Goal: Information Seeking & Learning: Learn about a topic

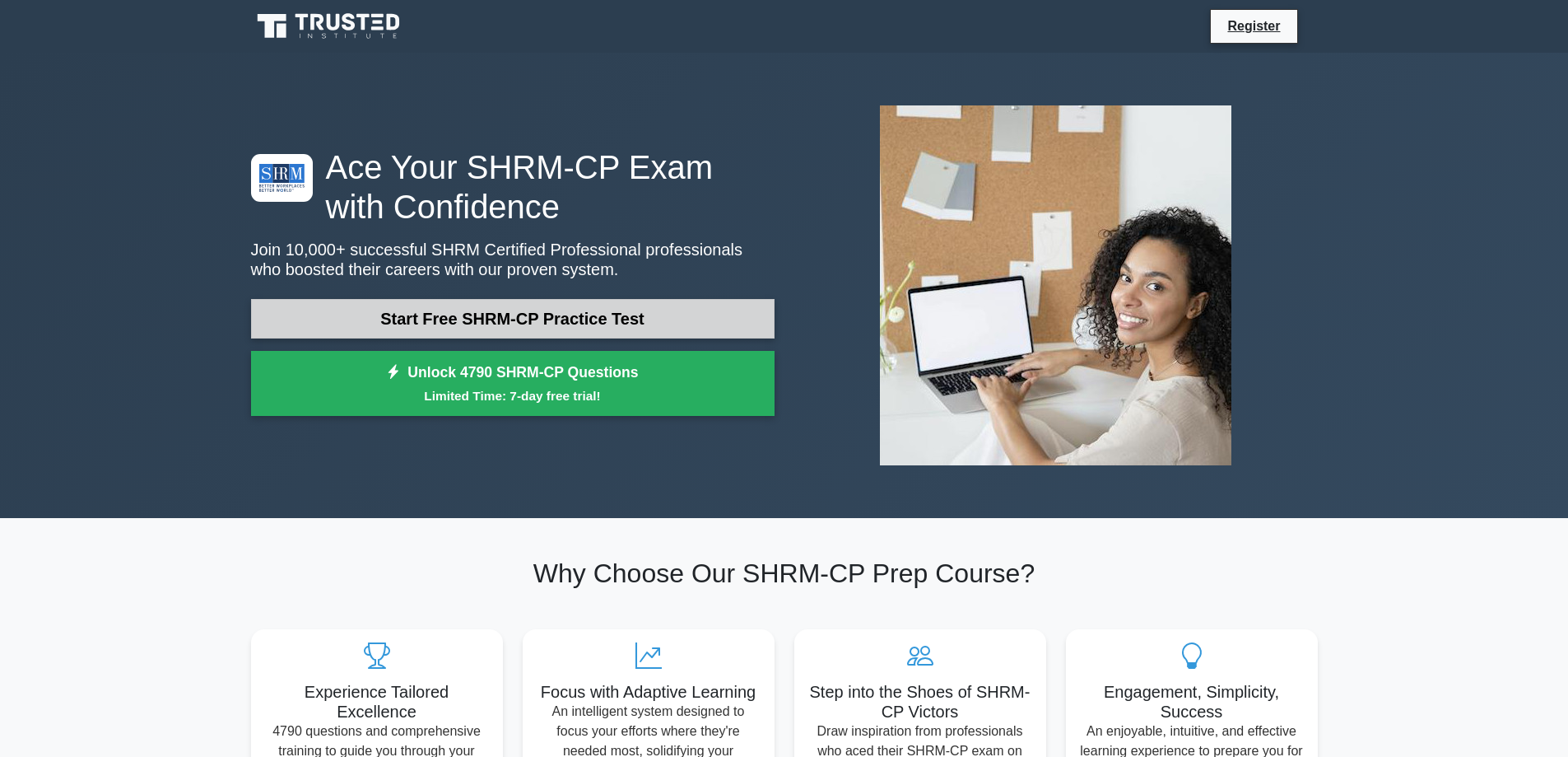
click at [606, 319] on link "Start Free SHRM-CP Practice Test" at bounding box center [512, 319] width 524 height 40
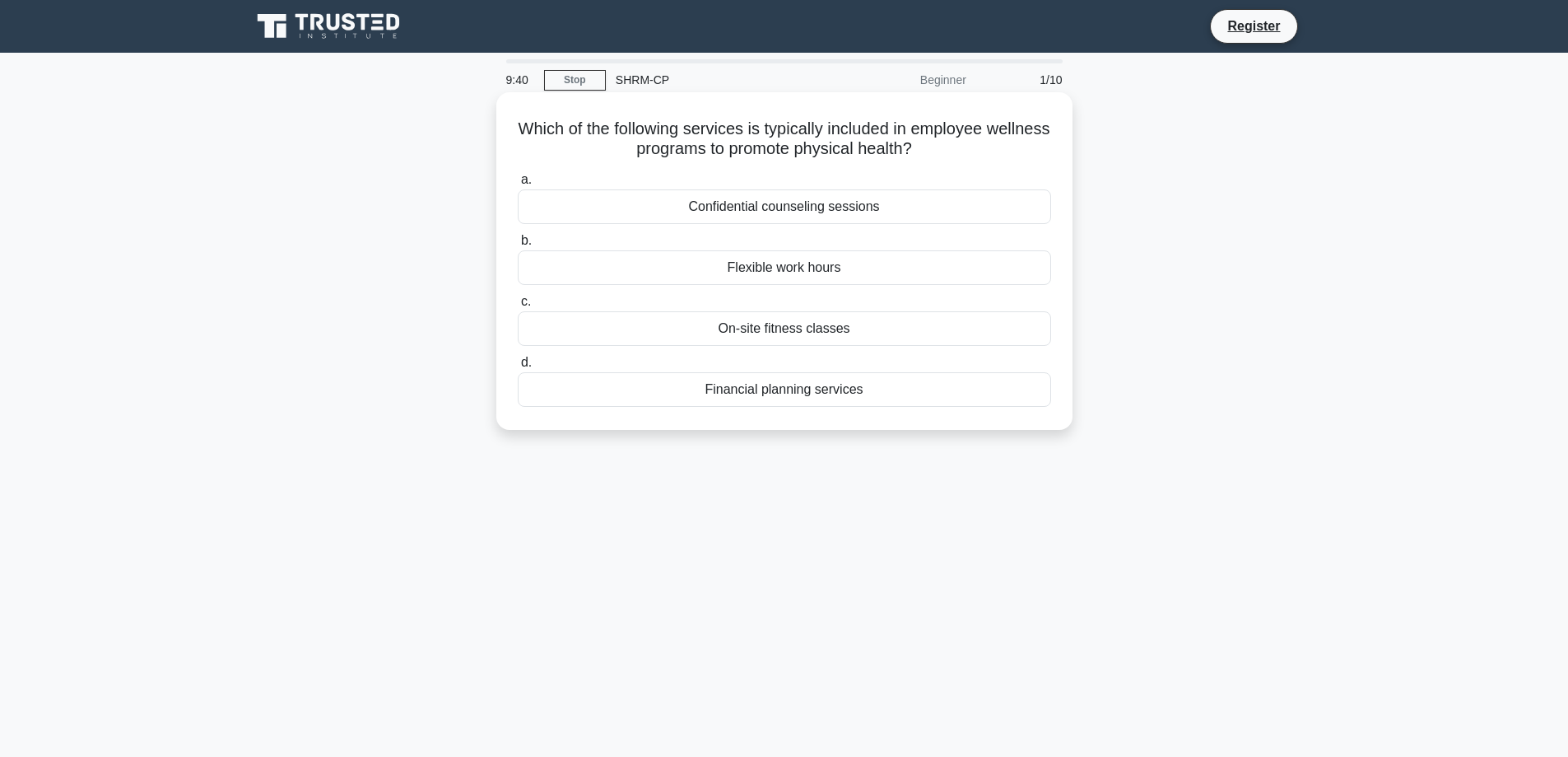
click at [846, 197] on div "Confidential counseling sessions" at bounding box center [785, 207] width 534 height 35
click at [518, 185] on input "a. Confidential counseling sessions" at bounding box center [518, 179] width 0 height 10
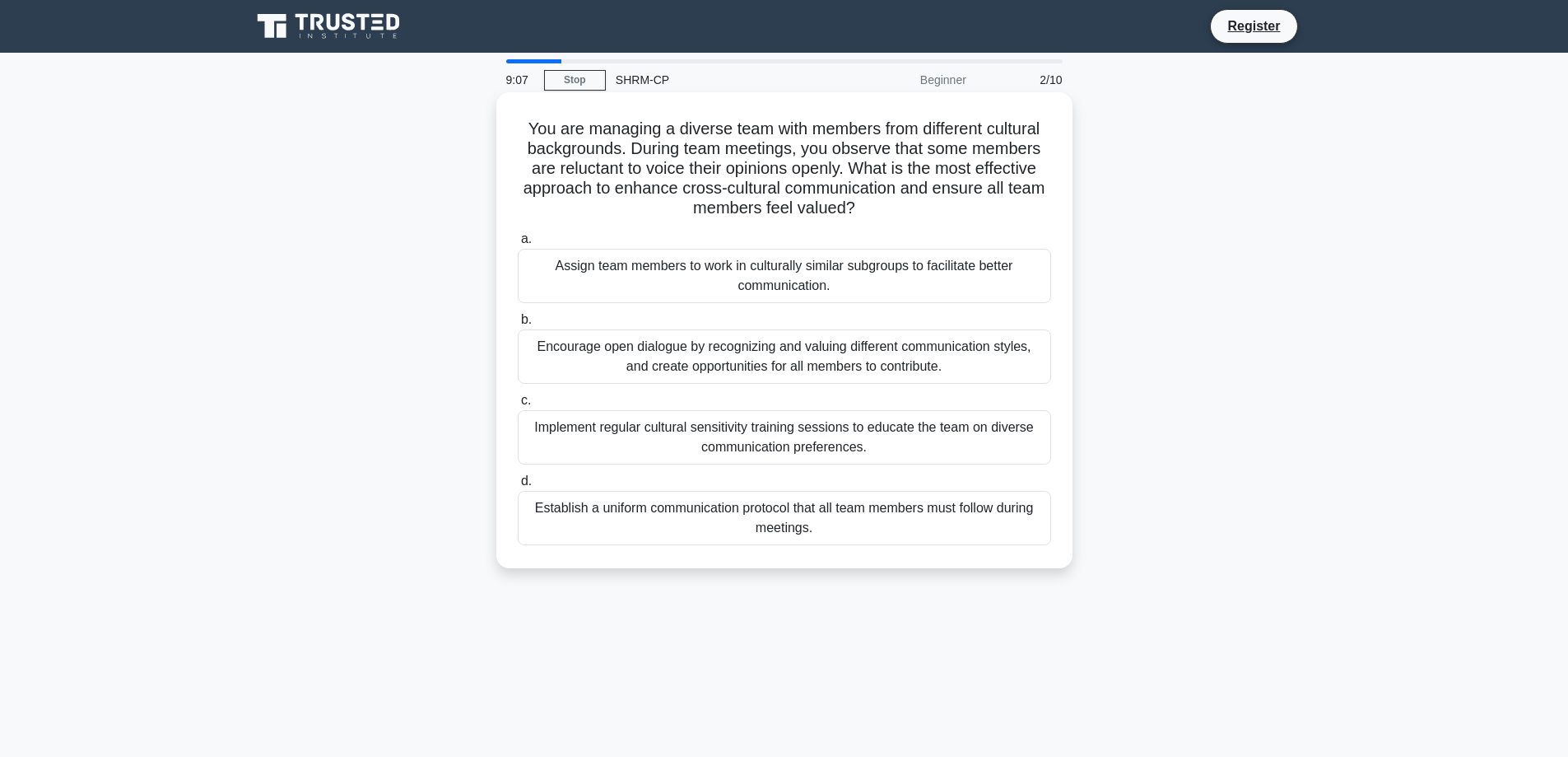
click at [837, 358] on div "Encourage open dialogue by recognizing and valuing different communication styl…" at bounding box center [785, 357] width 534 height 55
click at [518, 326] on input "b. Encourage open dialogue by recognizing and valuing different communication s…" at bounding box center [518, 319] width 0 height 10
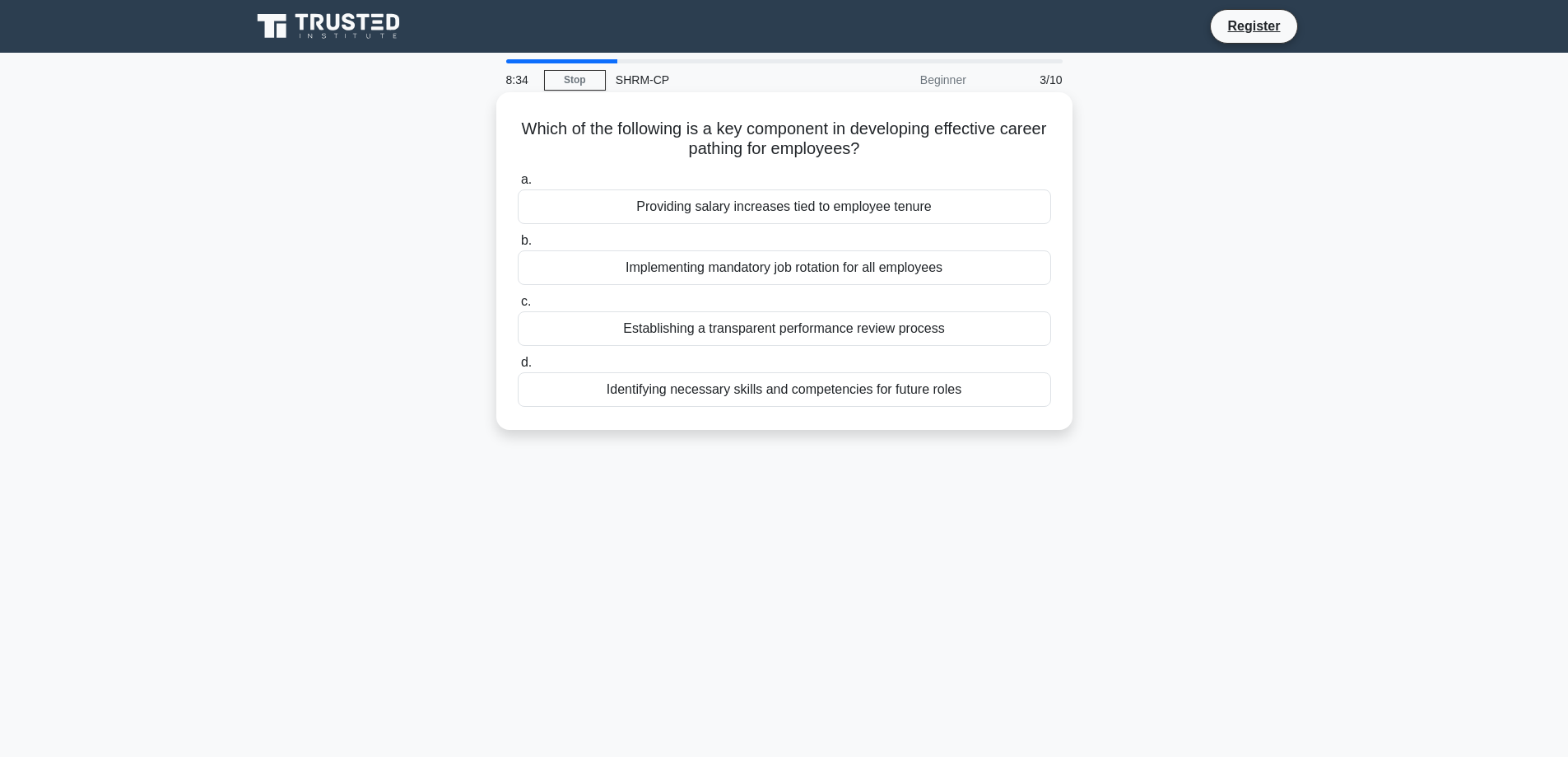
click at [939, 330] on div "Establishing a transparent performance review process" at bounding box center [785, 328] width 534 height 35
click at [518, 308] on input "c. Establishing a transparent performance review process" at bounding box center [518, 301] width 0 height 10
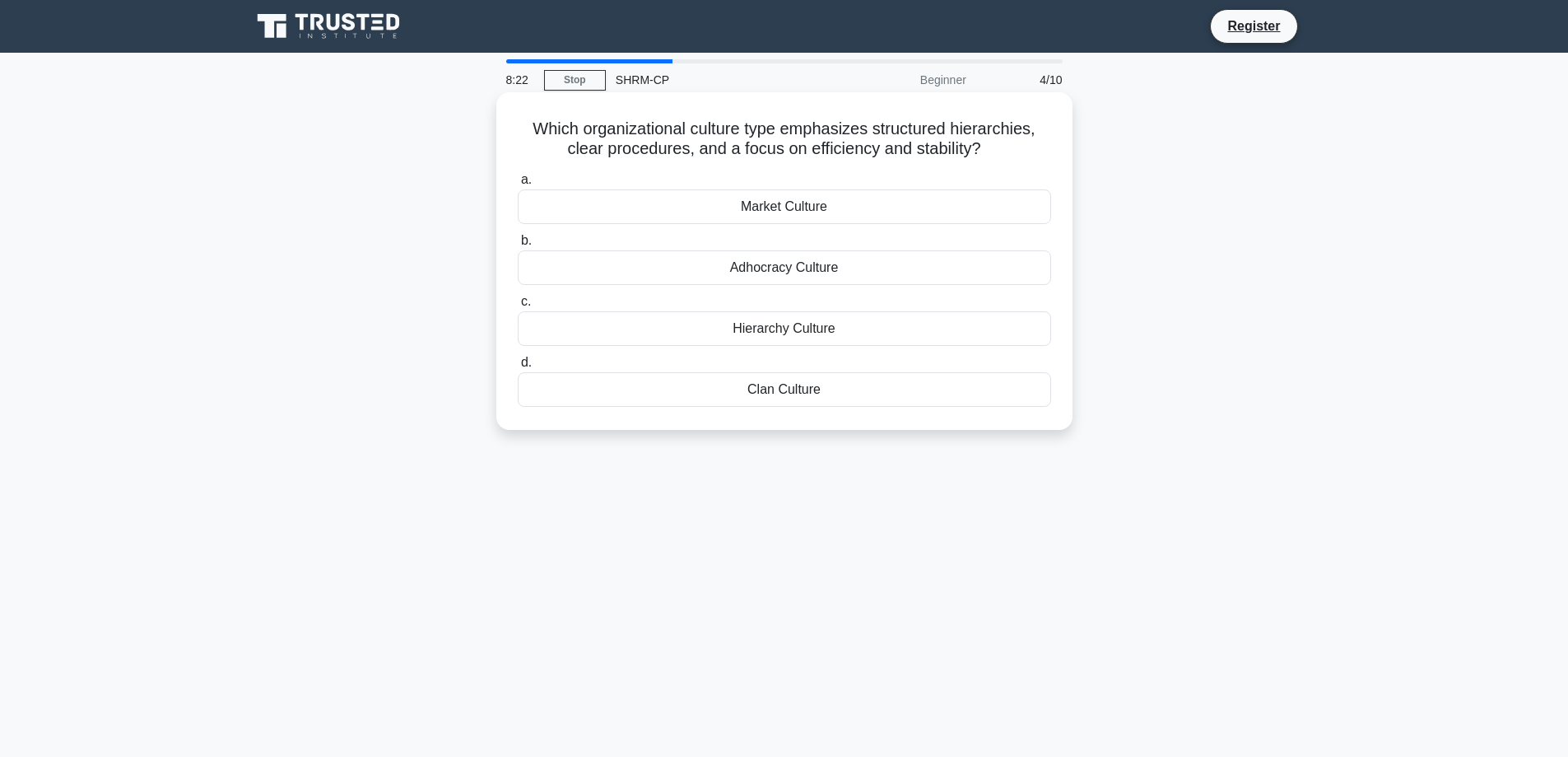
click at [960, 333] on div "Hierarchy Culture" at bounding box center [785, 328] width 534 height 35
click at [518, 308] on input "c. Hierarchy Culture" at bounding box center [518, 301] width 0 height 10
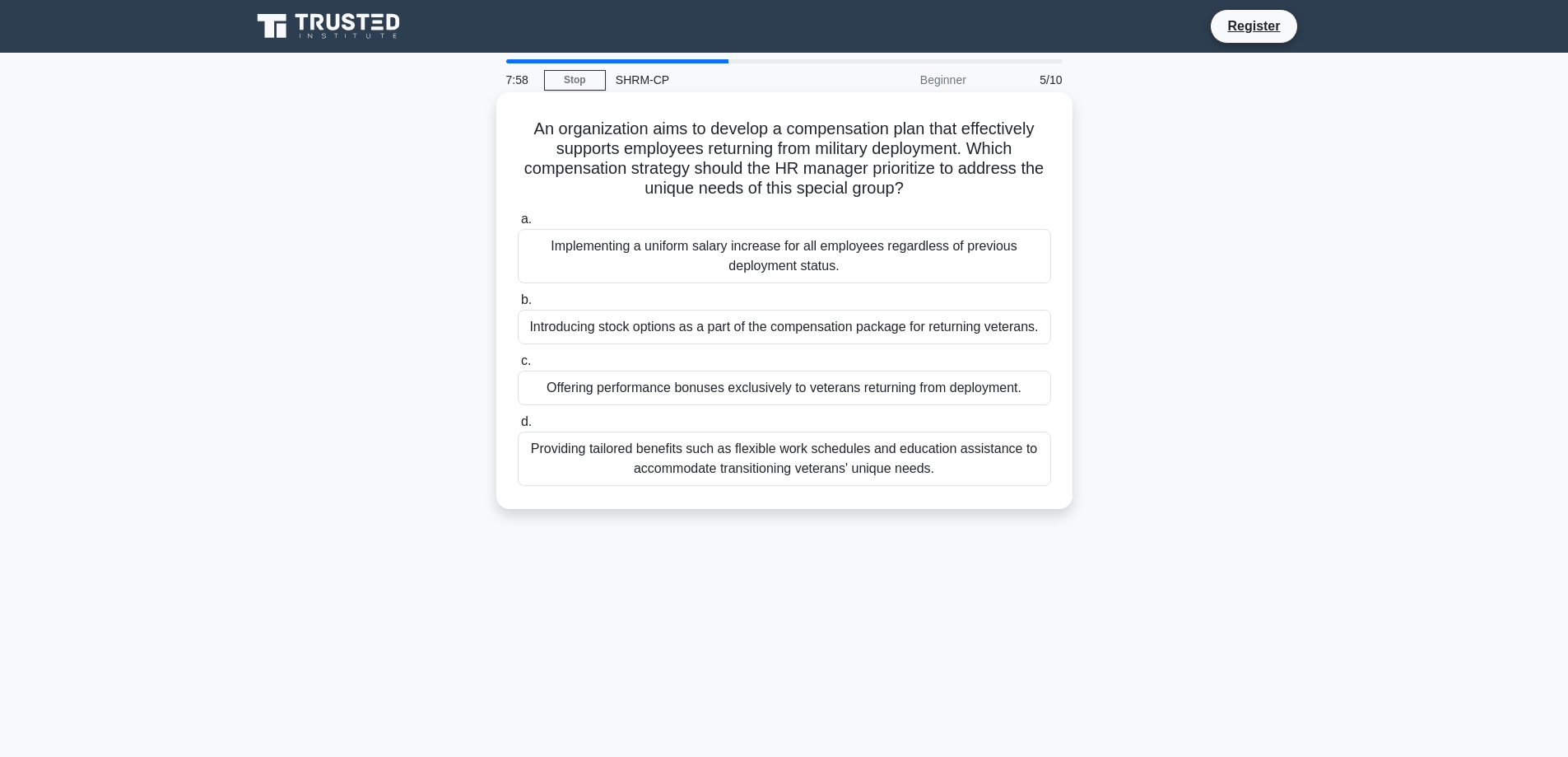
click at [961, 465] on div "Providing tailored benefits such as flexible work schedules and education assis…" at bounding box center [785, 459] width 534 height 55
click at [518, 428] on input "d. Providing tailored benefits such as flexible work schedules and education as…" at bounding box center [518, 422] width 0 height 10
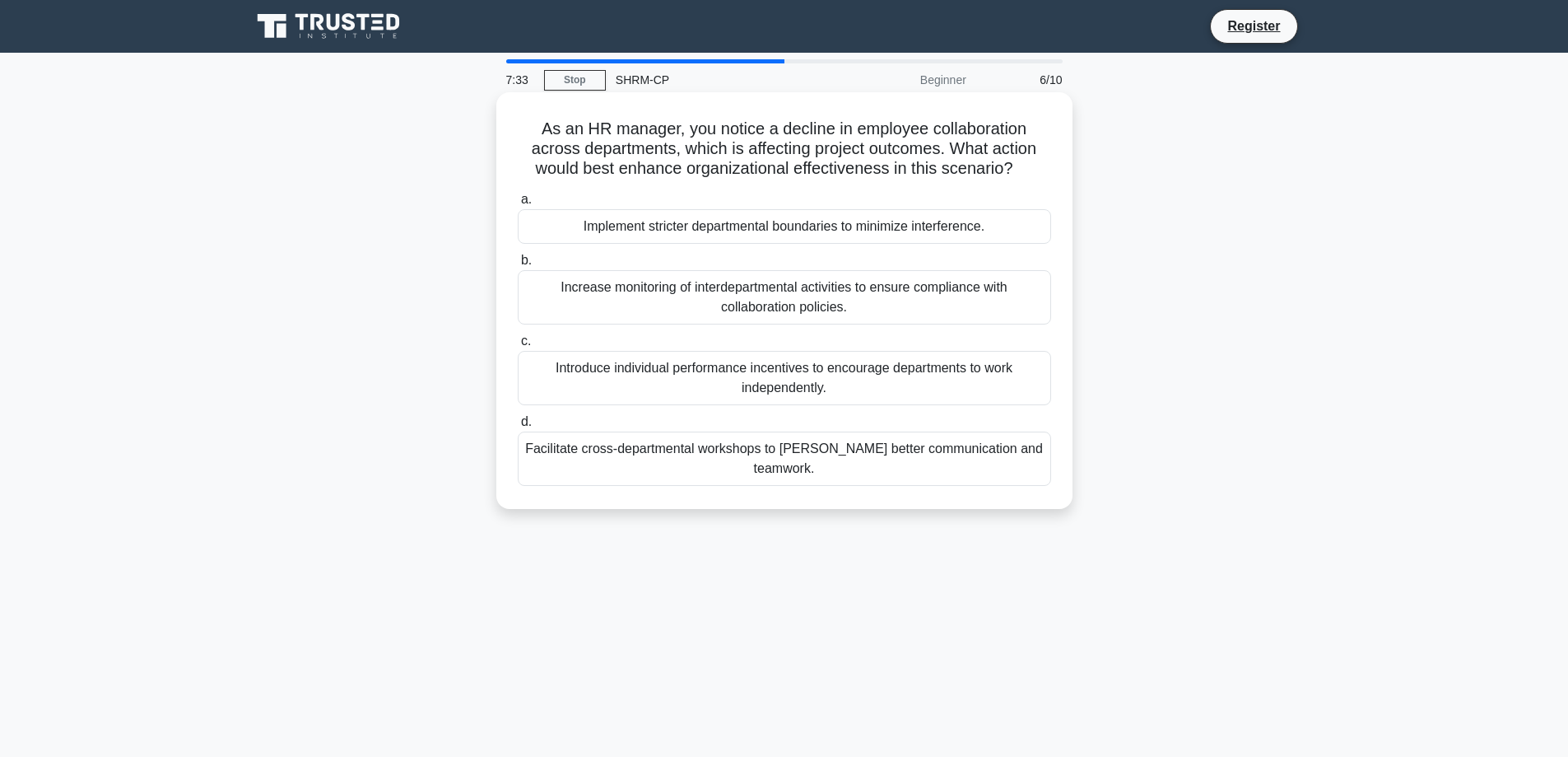
click at [940, 453] on div "Facilitate cross-departmental workshops to foster better communication and team…" at bounding box center [785, 459] width 534 height 55
click at [518, 428] on input "d. Facilitate cross-departmental workshops to foster better communication and t…" at bounding box center [518, 422] width 0 height 10
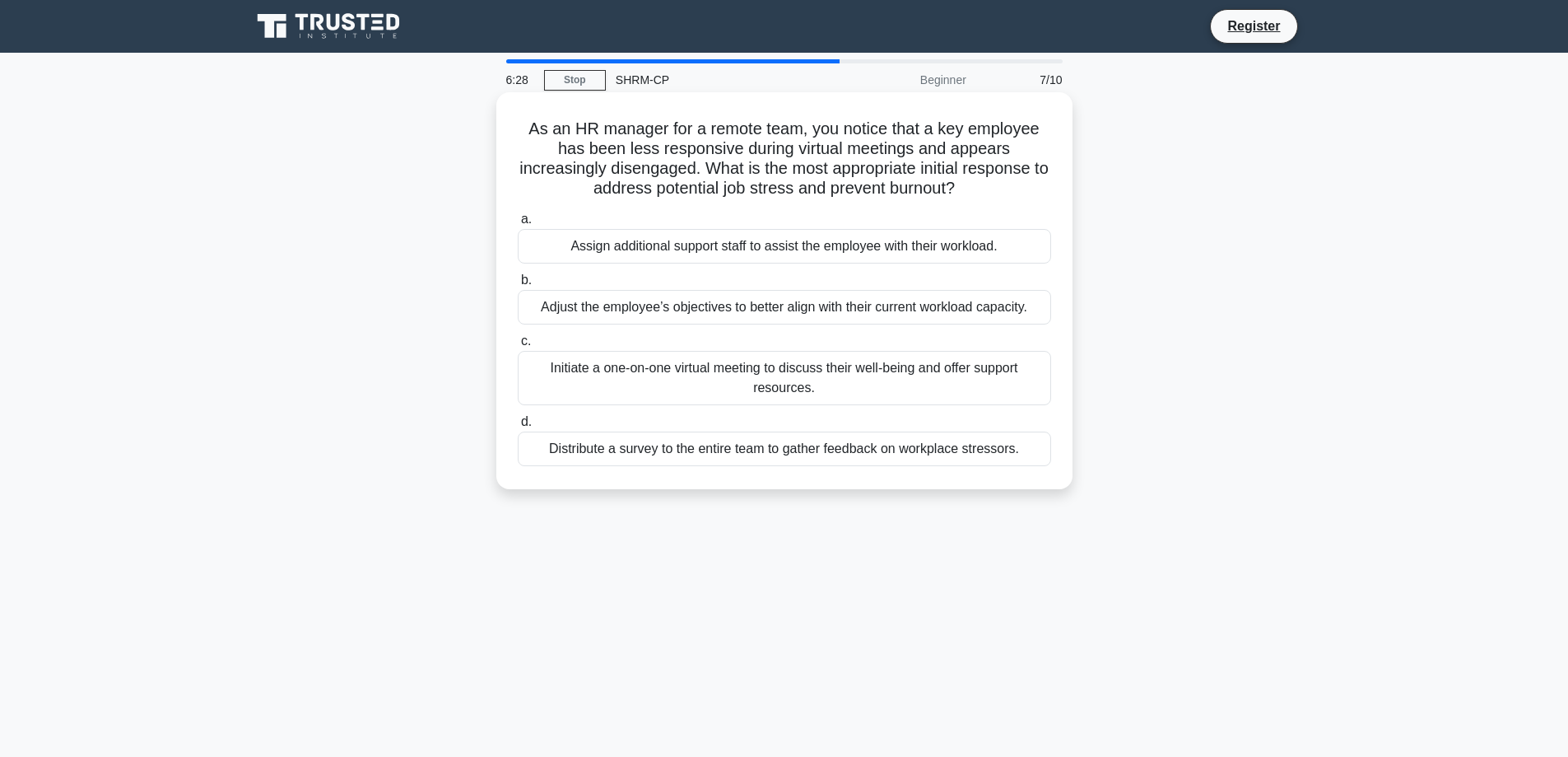
click at [997, 253] on div "Assign additional support staff to assist the employee with their workload." at bounding box center [785, 246] width 534 height 35
click at [518, 225] on input "a. Assign additional support staff to assist the employee with their workload." at bounding box center [518, 219] width 0 height 10
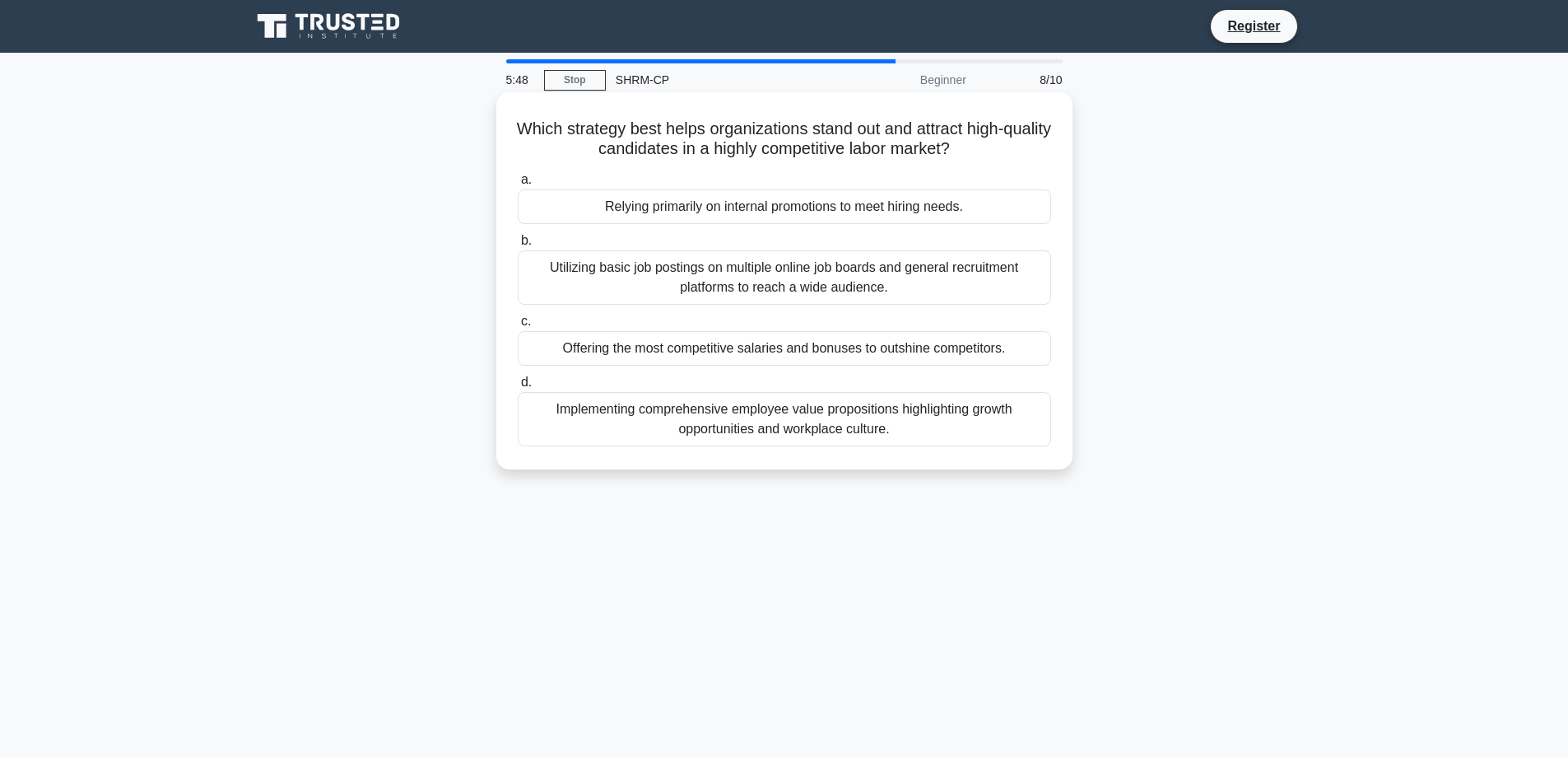
click at [915, 406] on div "Implementing comprehensive employee value propositions highlighting growth oppo…" at bounding box center [785, 419] width 534 height 55
click at [518, 388] on input "d. Implementing comprehensive employee value propositions highlighting growth o…" at bounding box center [518, 382] width 0 height 10
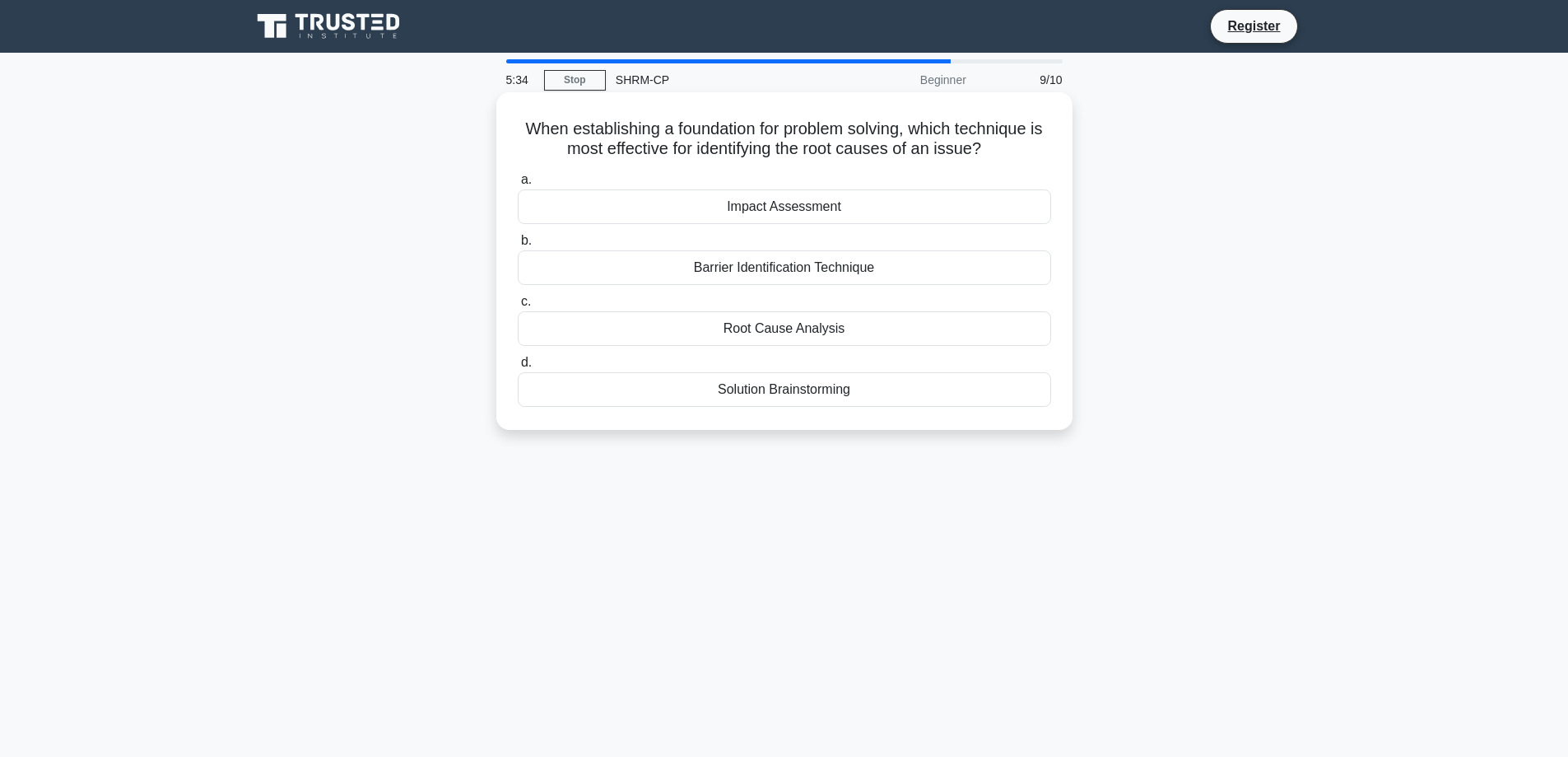
click at [850, 324] on div "Root Cause Analysis" at bounding box center [785, 328] width 534 height 35
click at [518, 308] on input "c. Root Cause Analysis" at bounding box center [518, 301] width 0 height 10
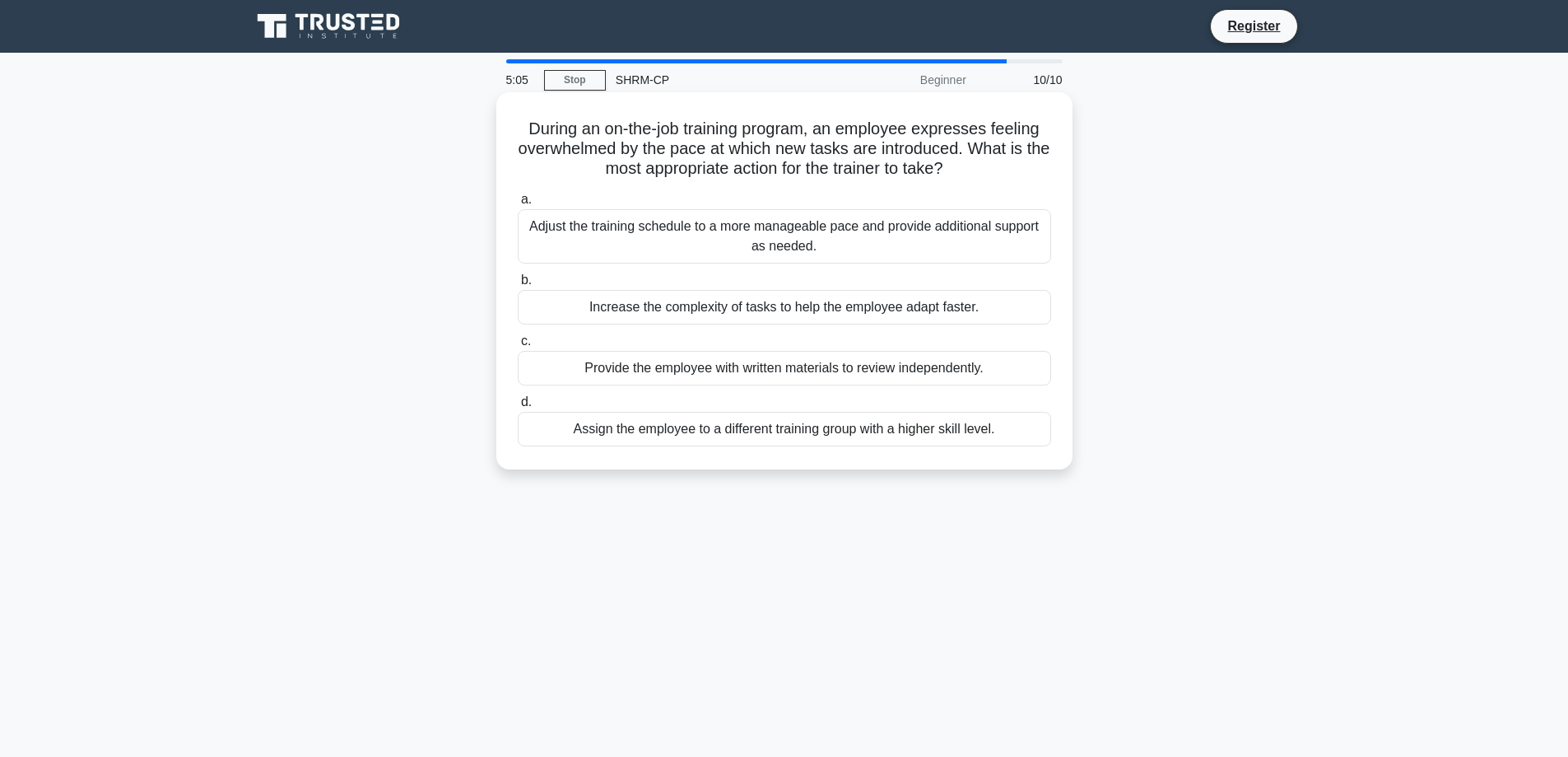
click at [849, 238] on div "Adjust the training schedule to a more manageable pace and provide additional s…" at bounding box center [785, 237] width 534 height 55
click at [518, 205] on input "a. Adjust the training schedule to a more manageable pace and provide additiona…" at bounding box center [518, 199] width 0 height 10
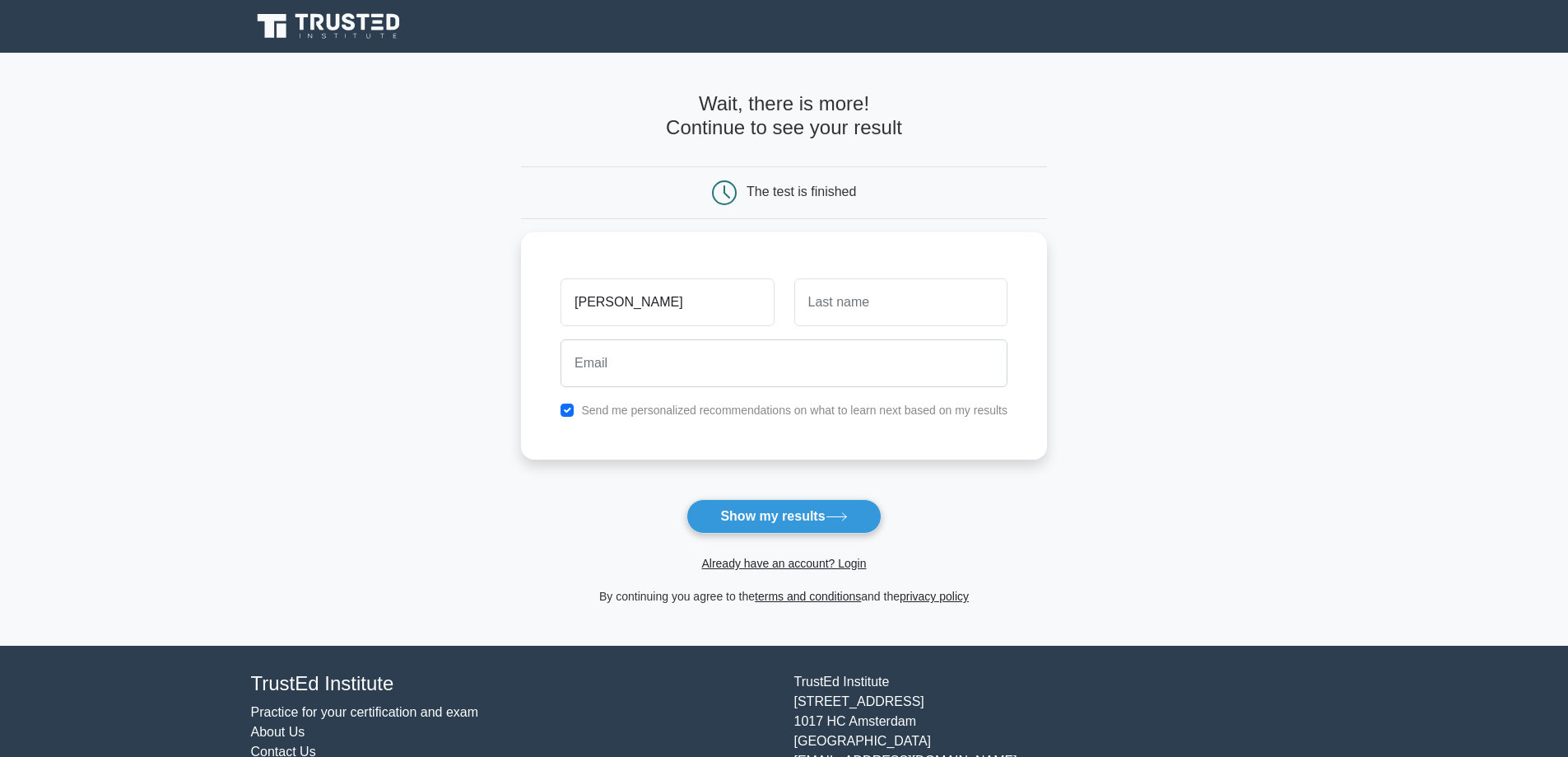
type input "Sammantha"
type input "Bemis"
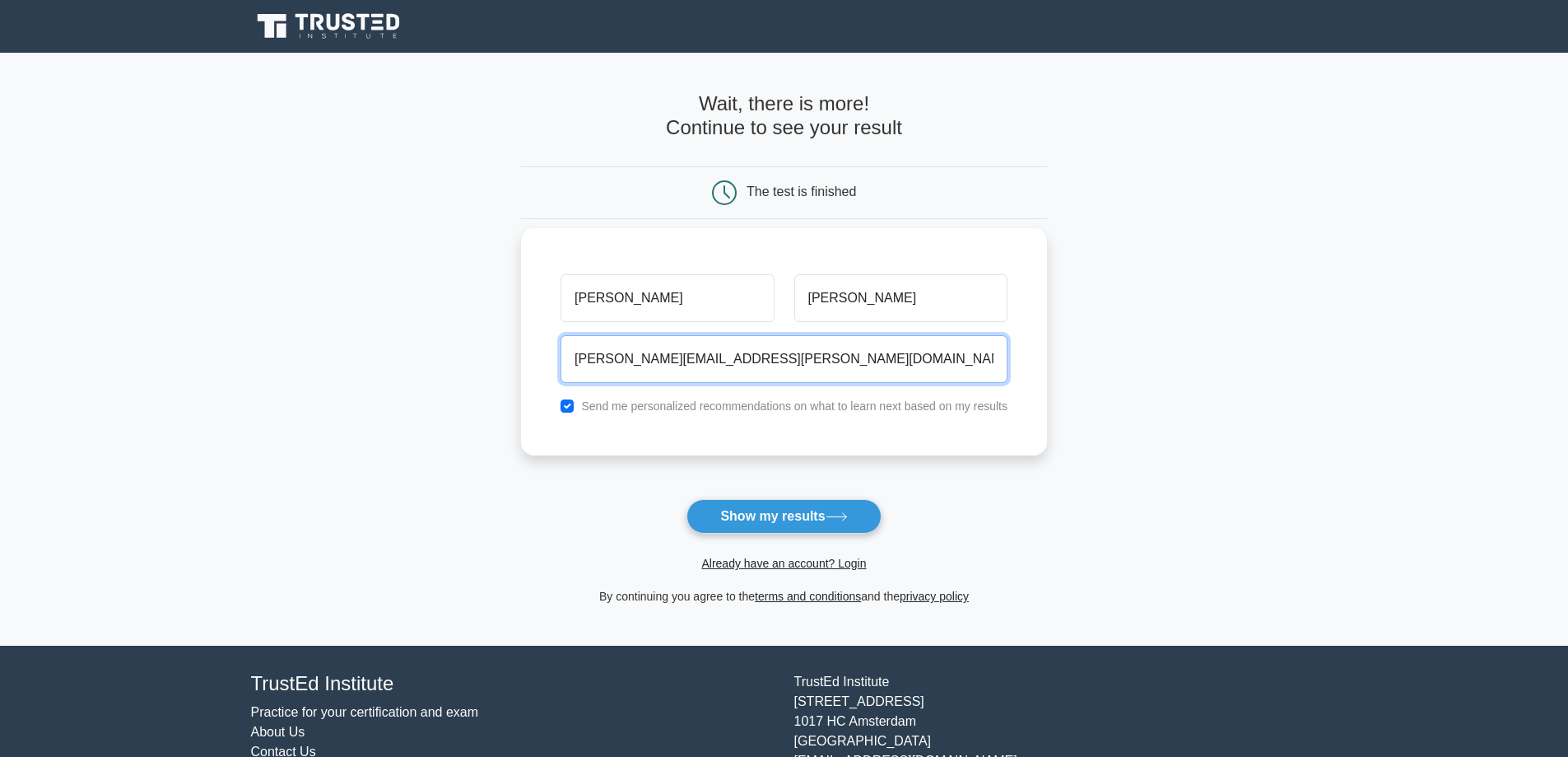
type input "coster.sammantha.nm@gmail.com"
click at [909, 416] on div "Send me personalized recommendations on what to learn next based on my results" at bounding box center [784, 406] width 467 height 20
click at [650, 405] on label "Send me personalized recommendations on what to learn next based on my results" at bounding box center [794, 406] width 426 height 13
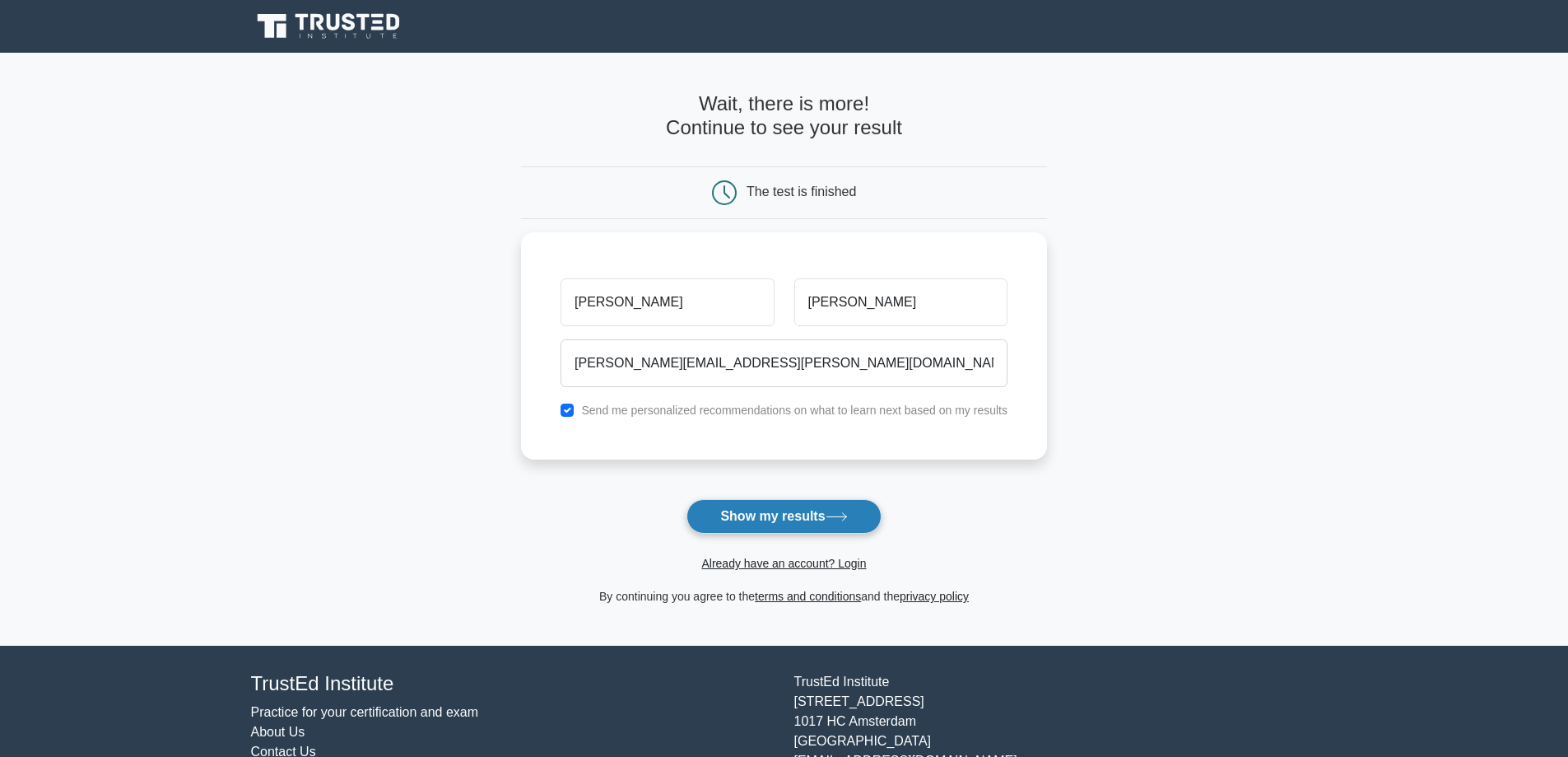
click at [778, 521] on button "Show my results" at bounding box center [784, 516] width 194 height 35
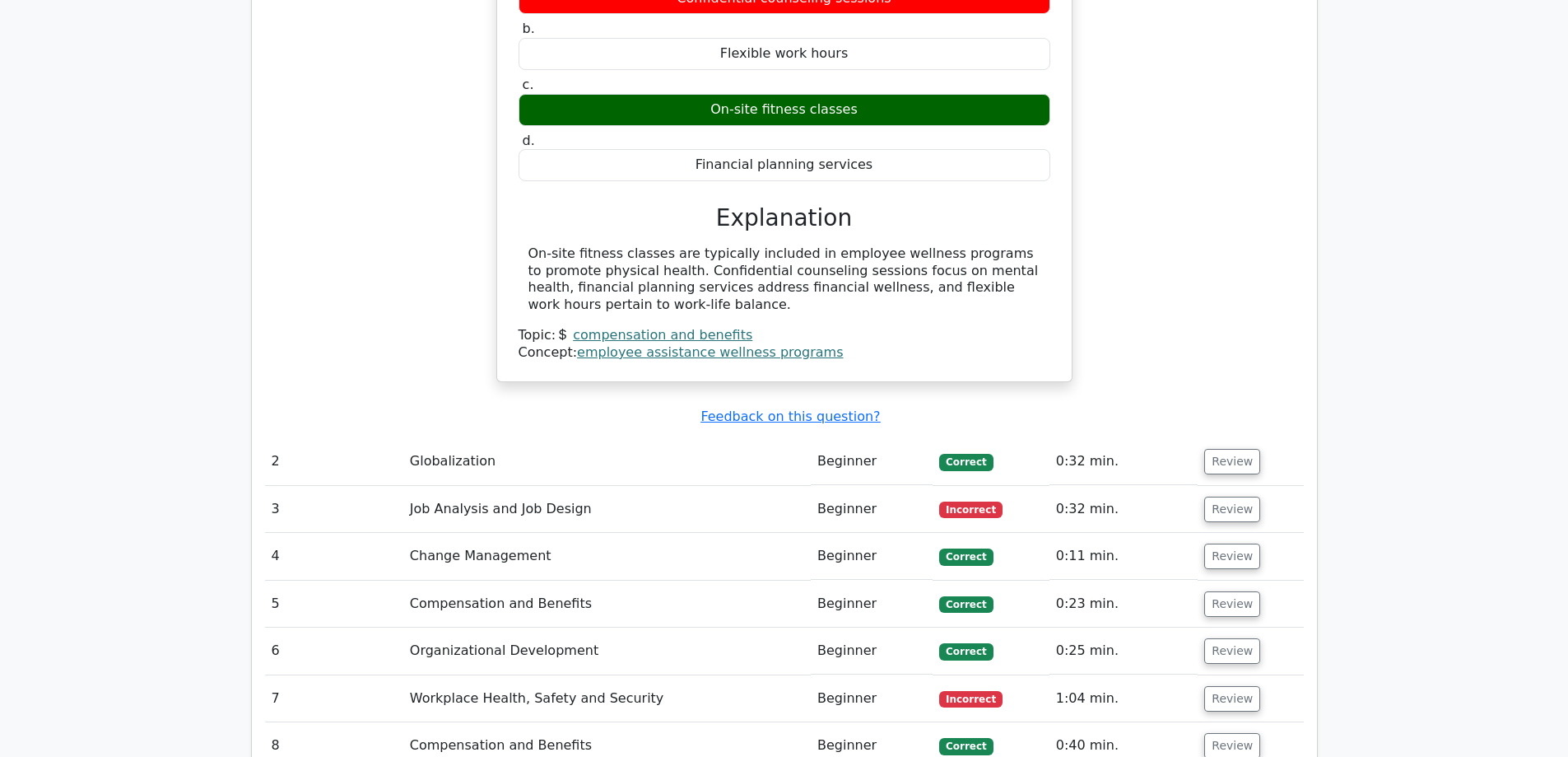
scroll to position [1647, 0]
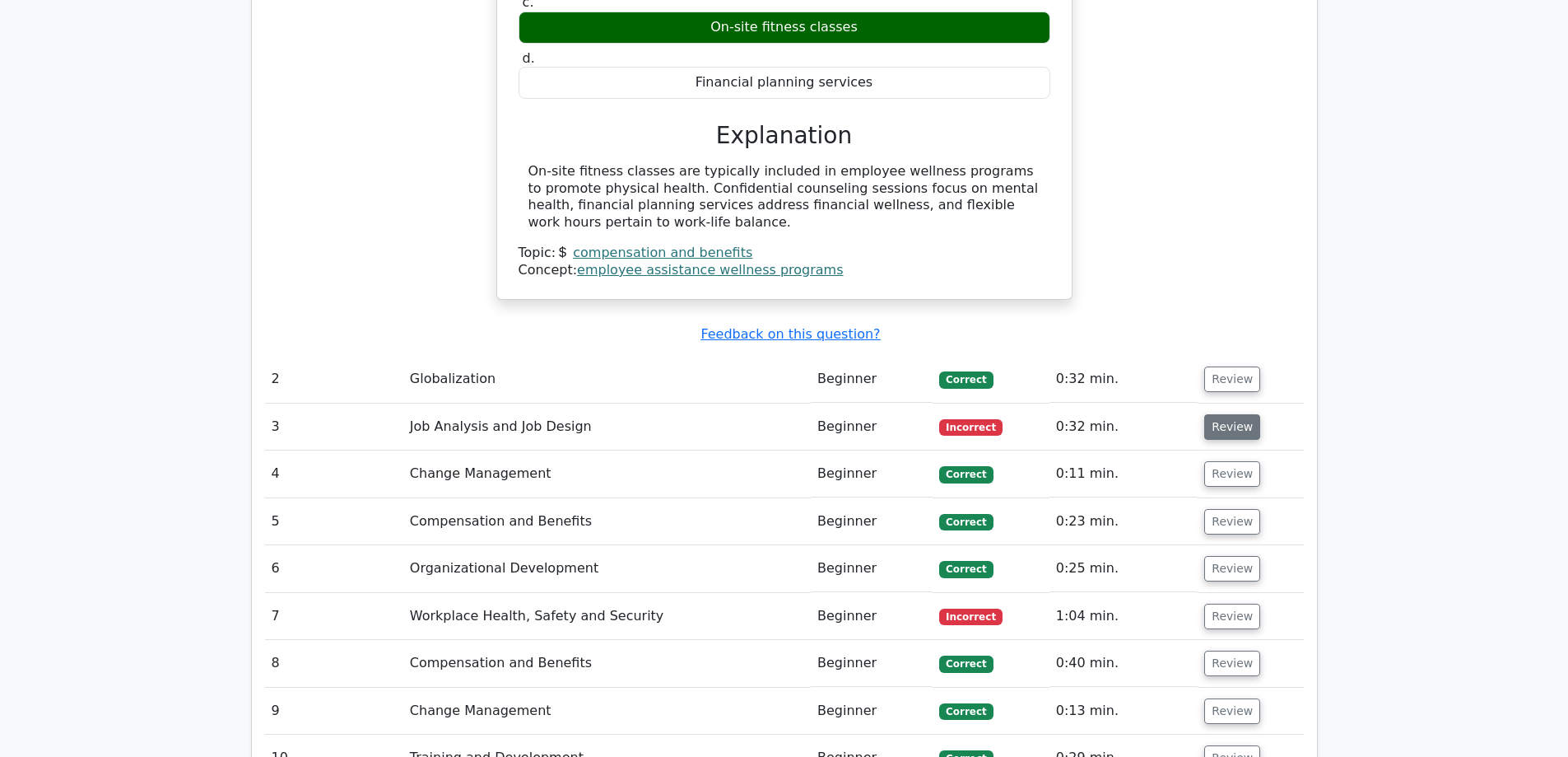
click at [1212, 414] on button "Review" at bounding box center [1232, 427] width 56 height 25
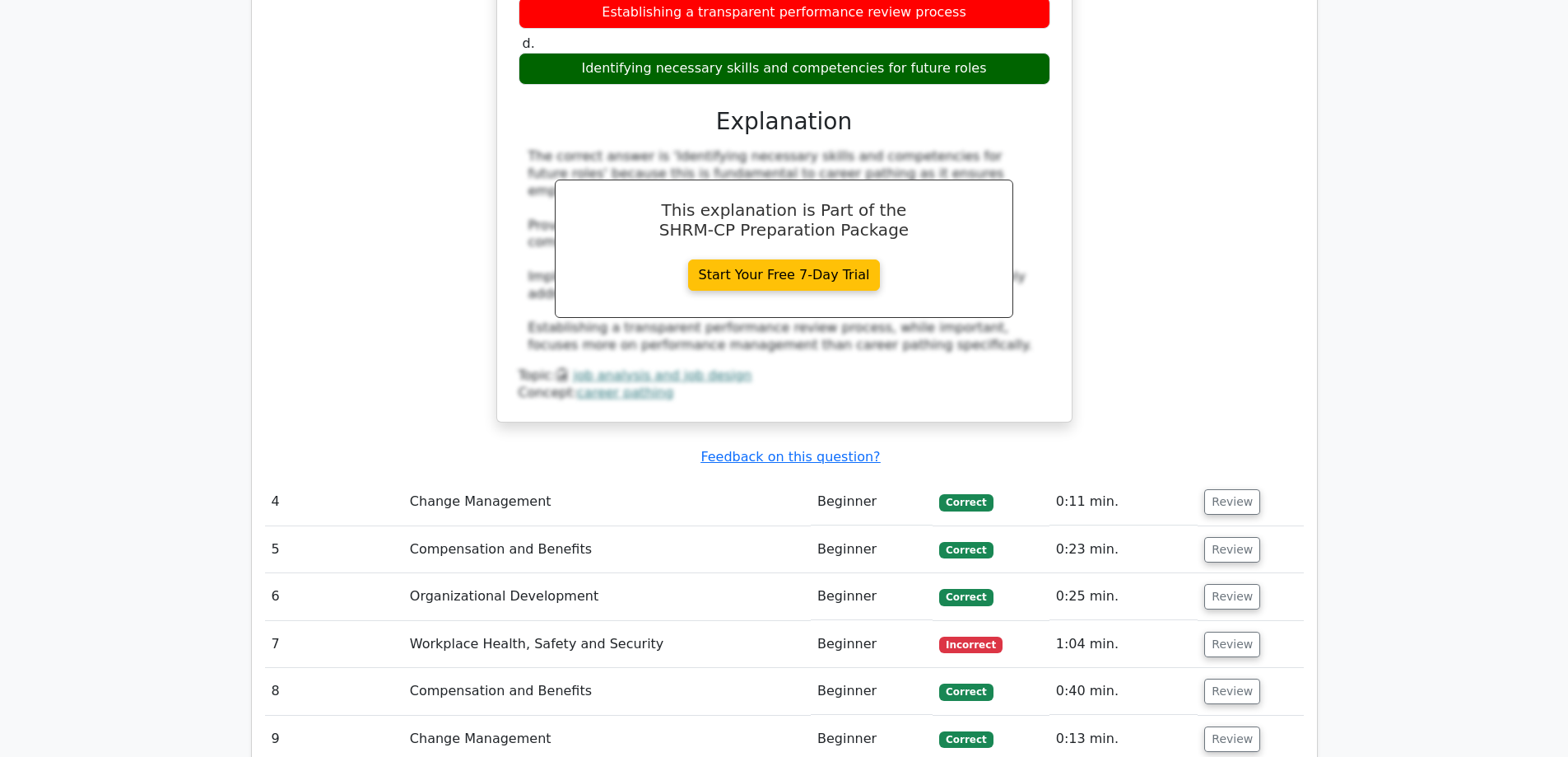
scroll to position [2389, 0]
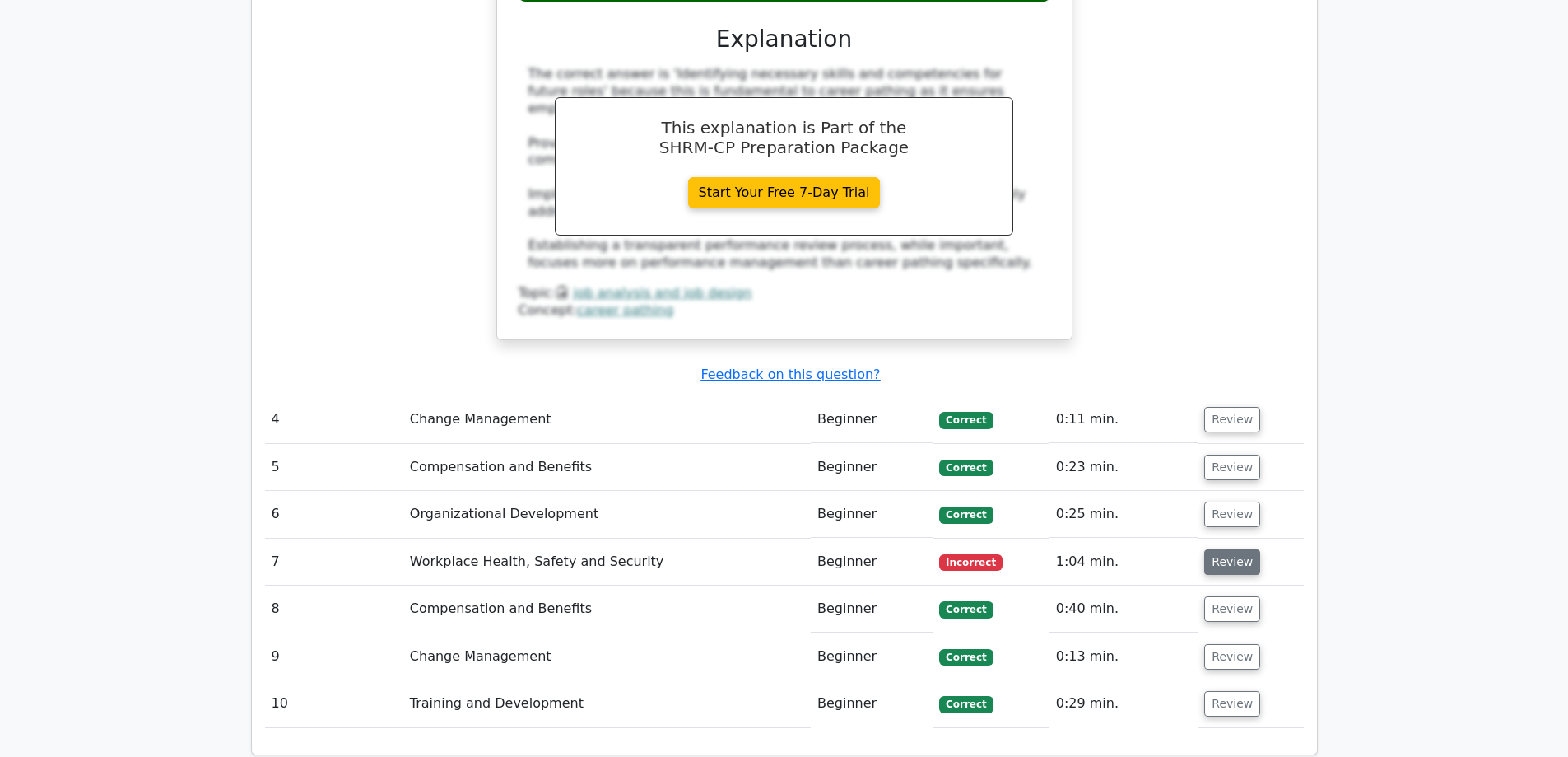
click at [1208, 549] on button "Review" at bounding box center [1232, 562] width 56 height 25
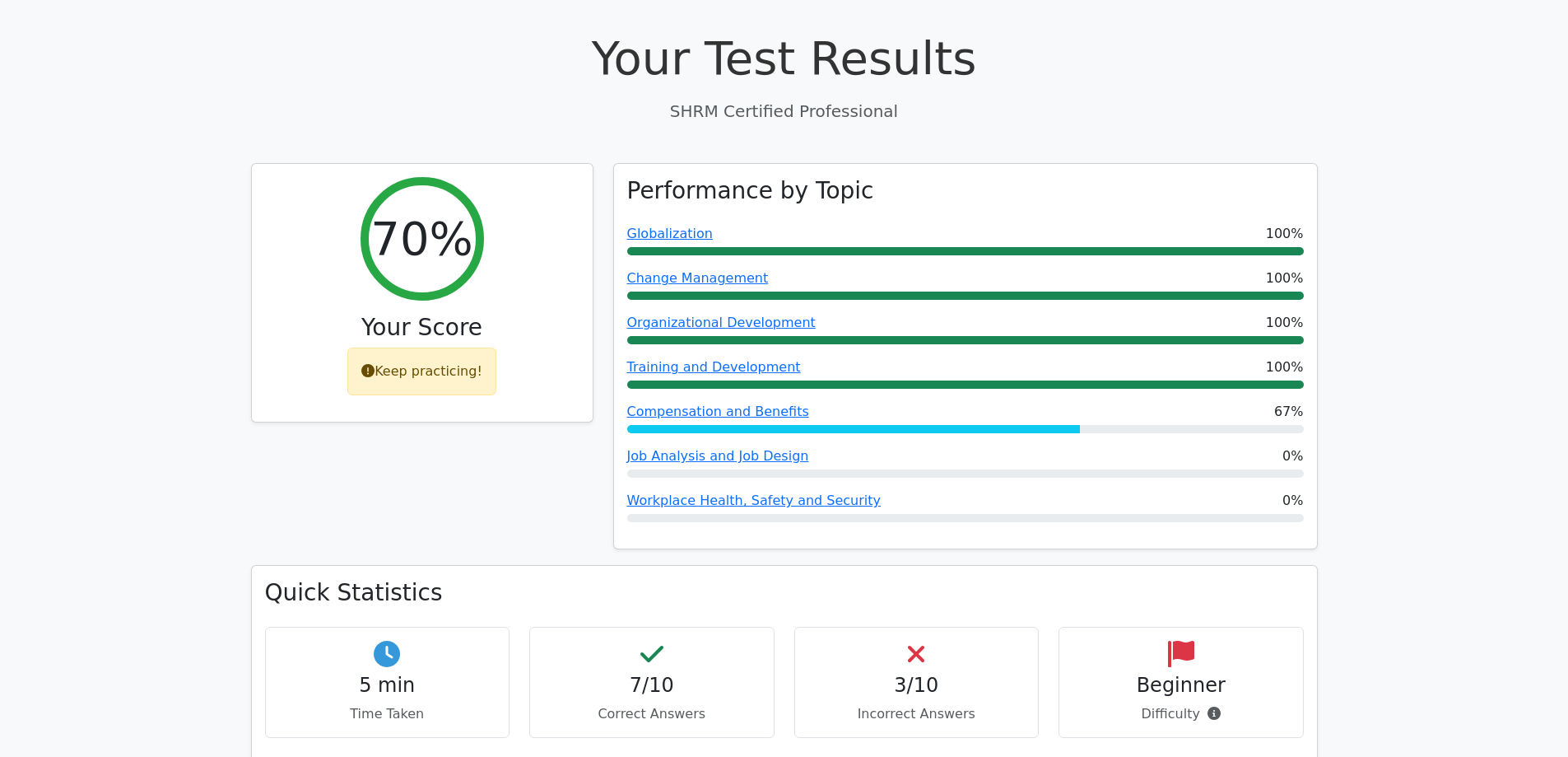
scroll to position [678, 0]
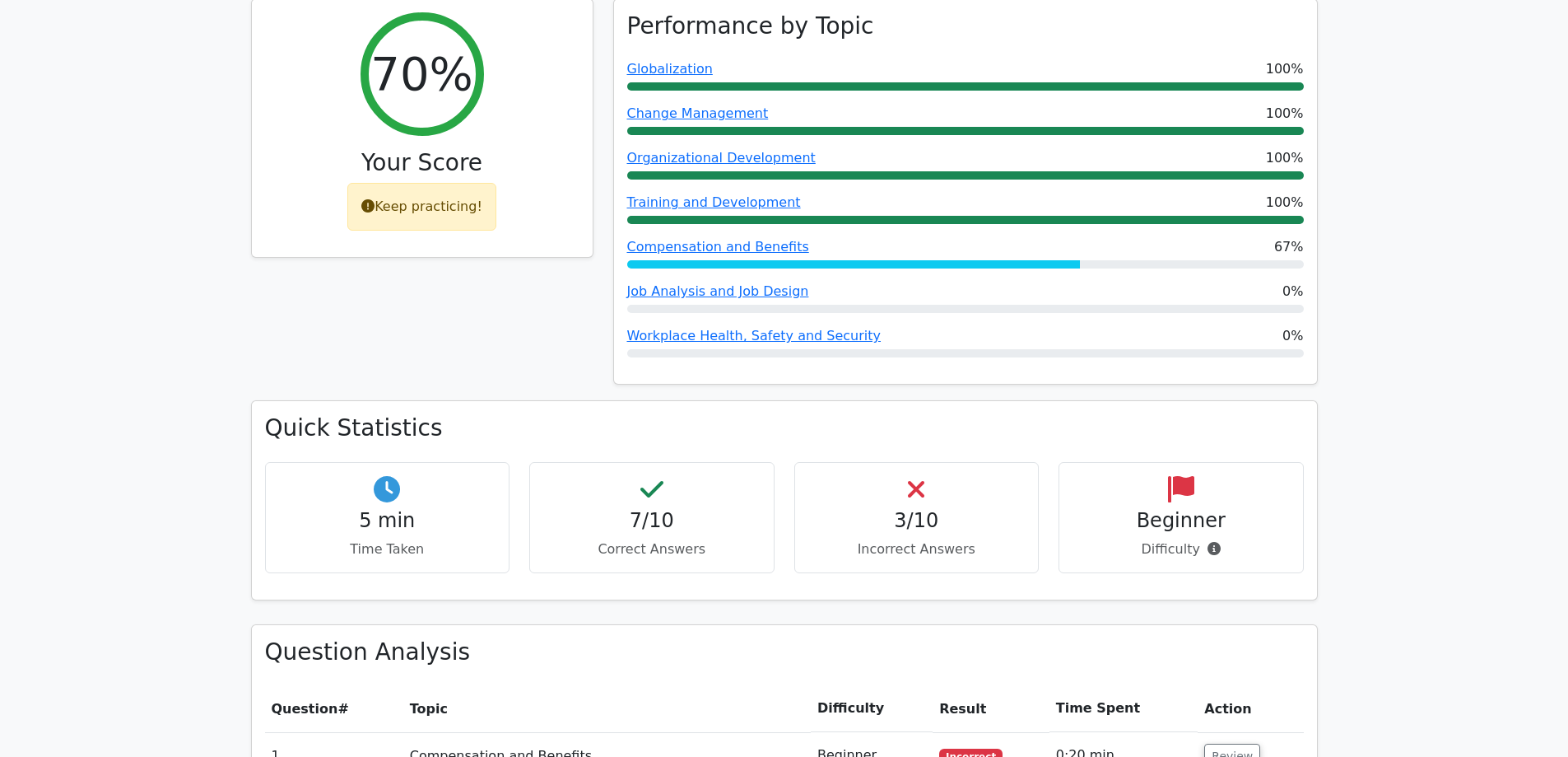
click at [1164, 540] on p "Difficulty" at bounding box center [1181, 549] width 217 height 20
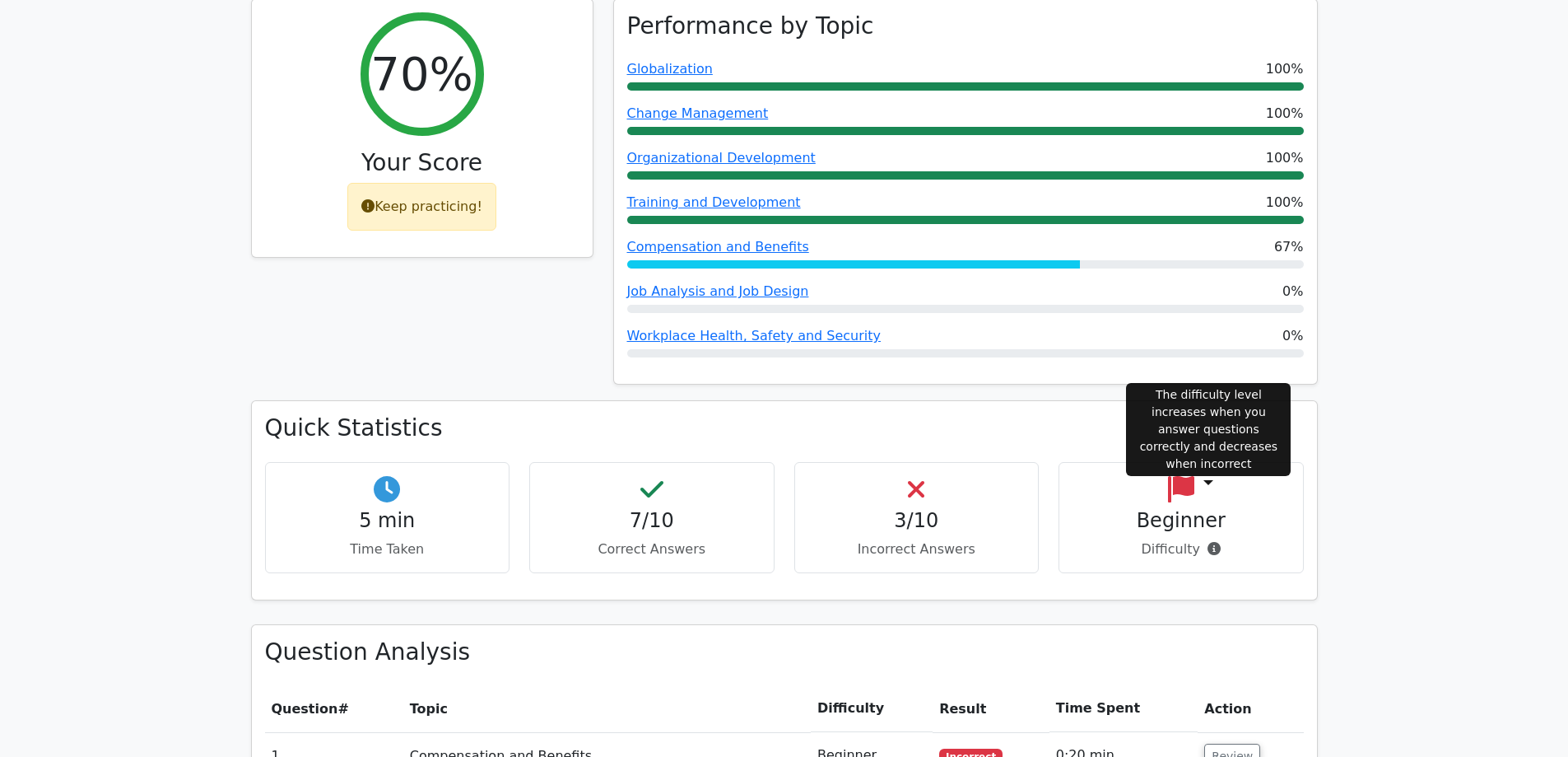
click at [1208, 542] on icon at bounding box center [1214, 548] width 13 height 13
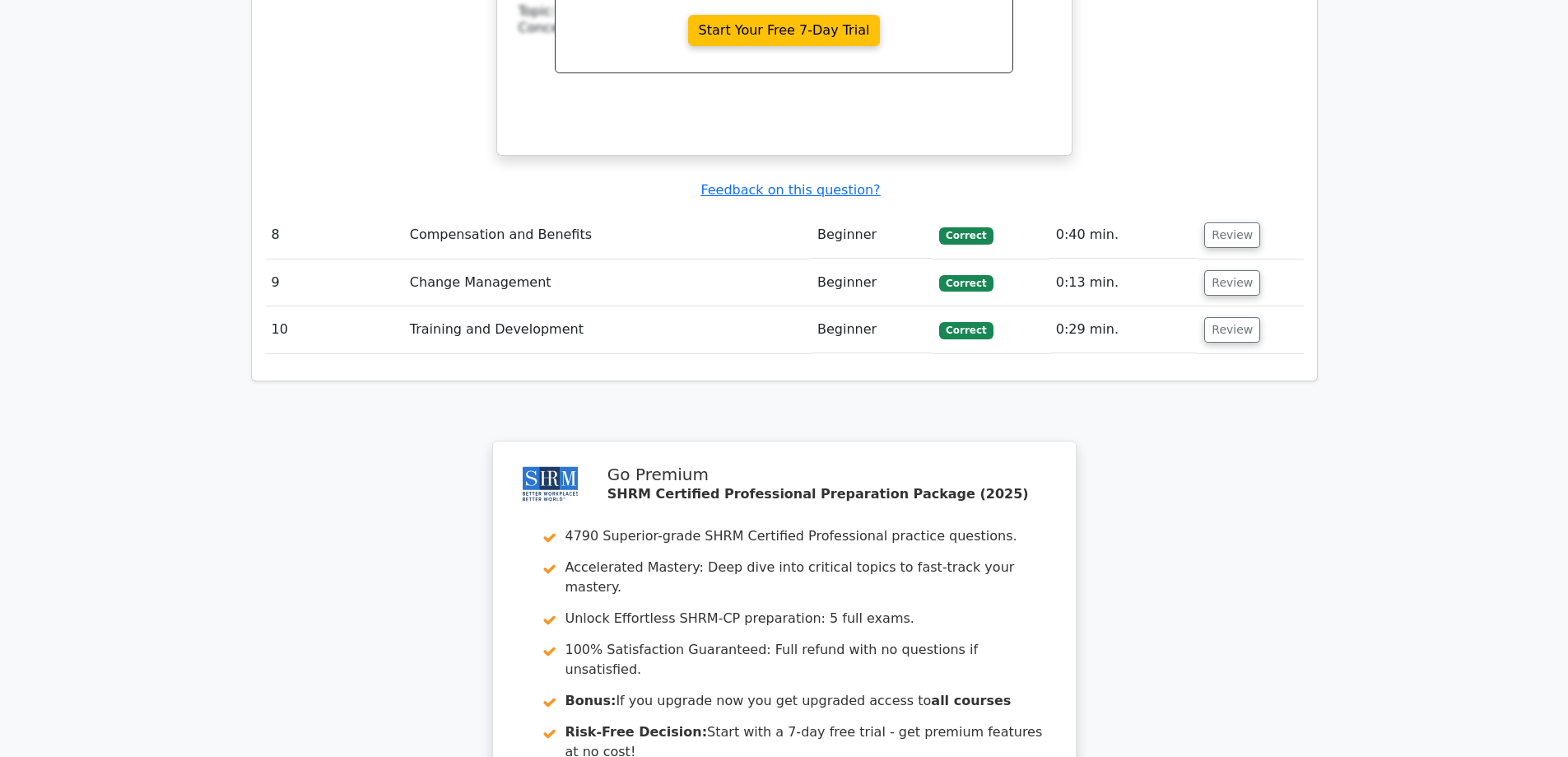
scroll to position [3808, 0]
